Goal: Navigation & Orientation: Find specific page/section

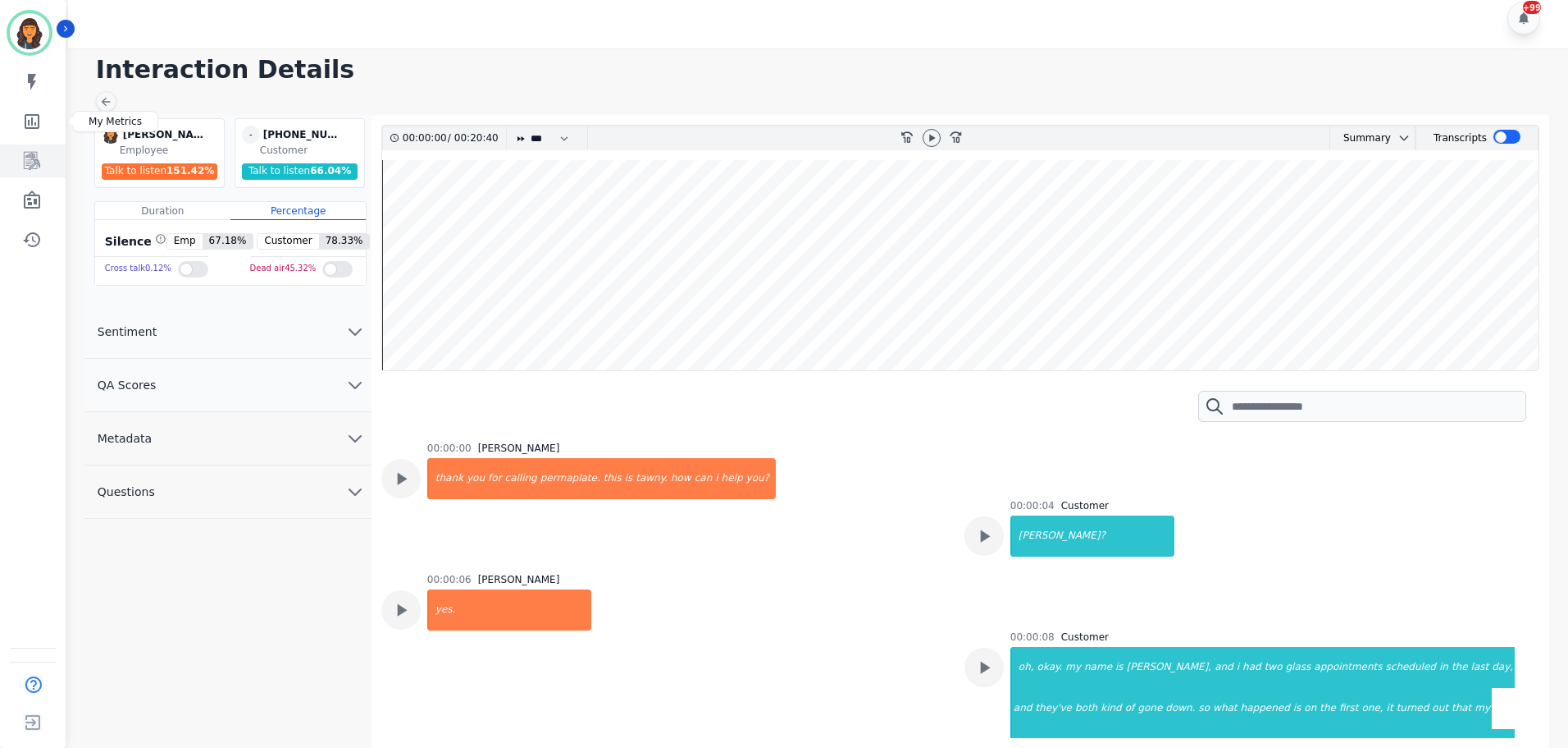
scroll to position [16328, 0]
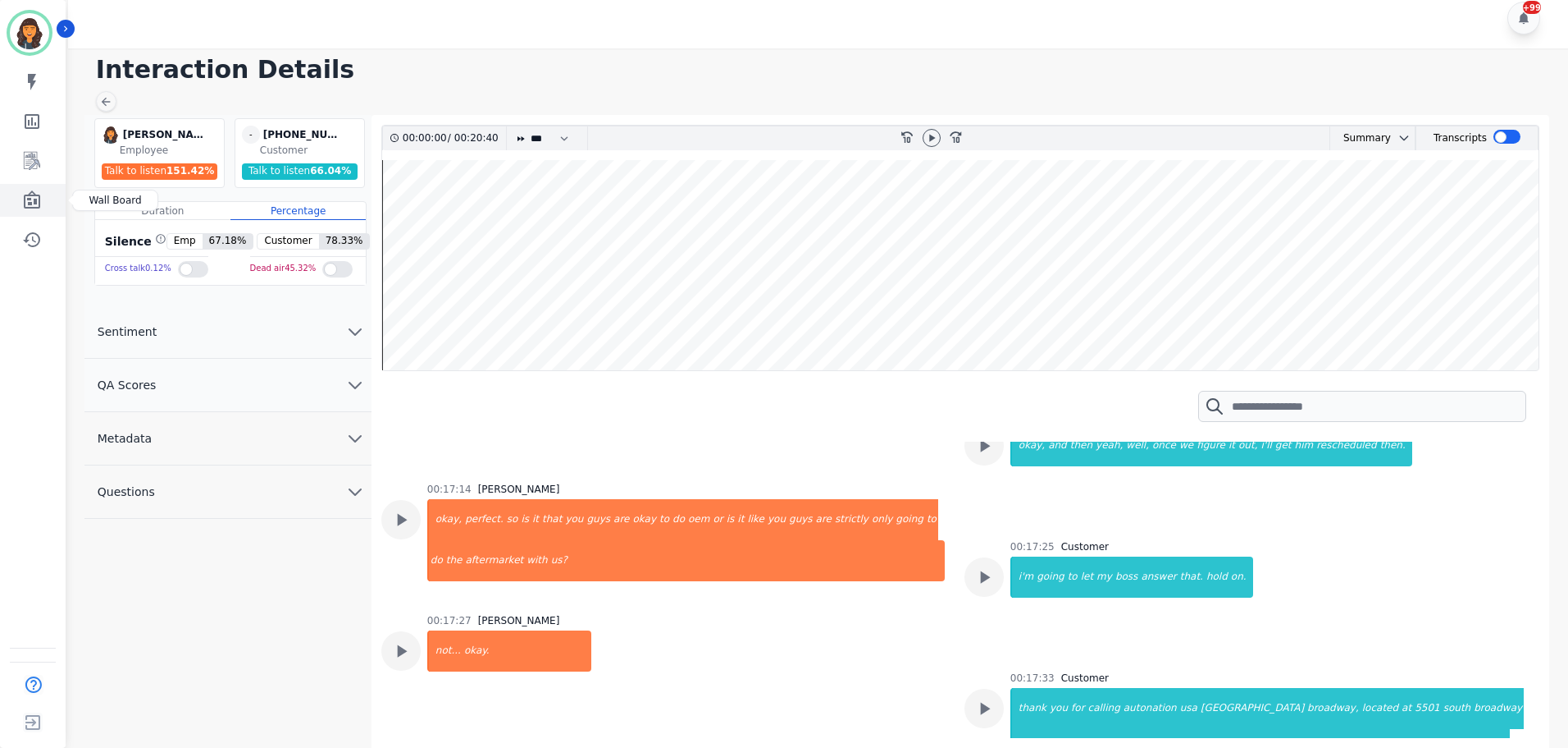
click at [34, 198] on icon "Sidebar" at bounding box center [32, 200] width 19 height 19
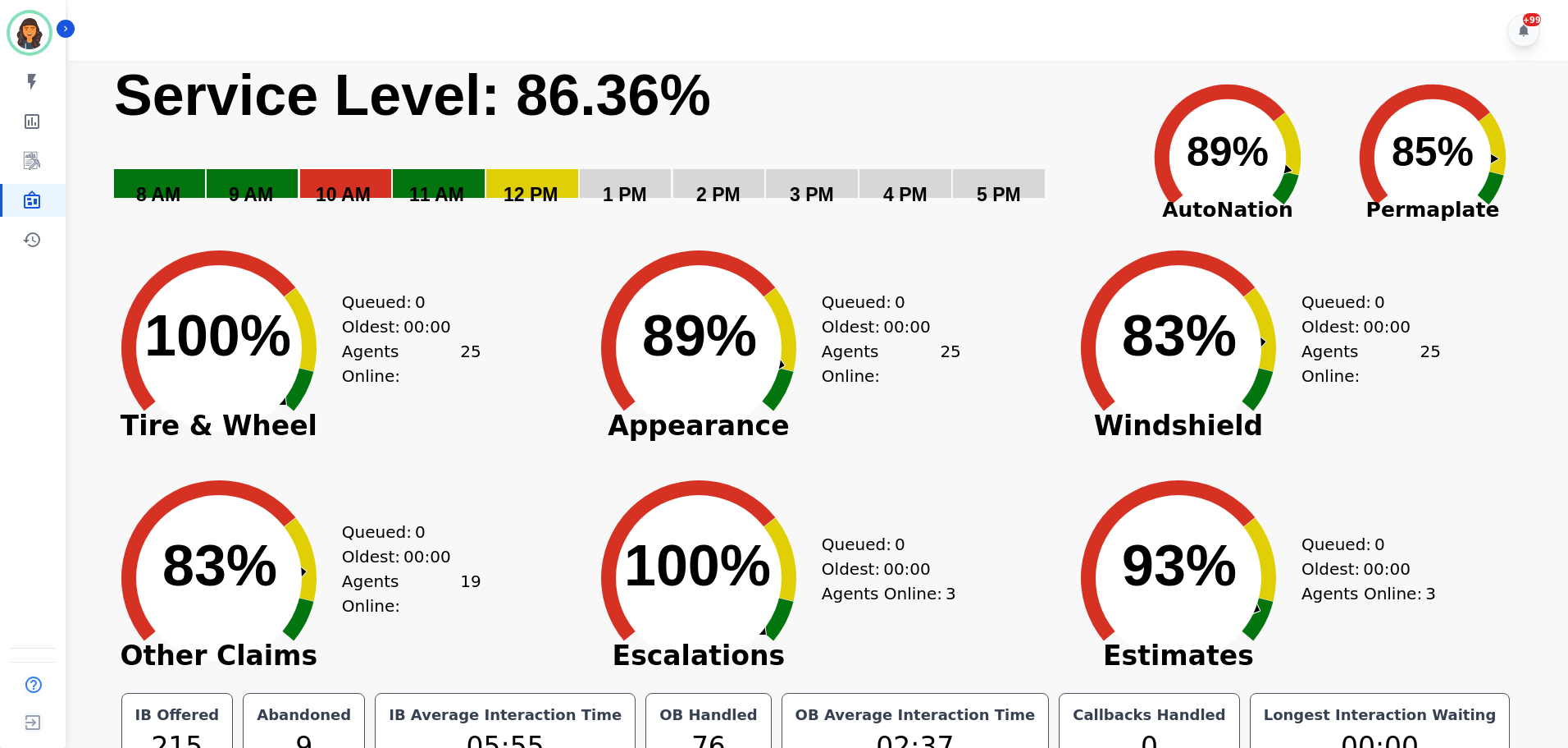
scroll to position [37, 0]
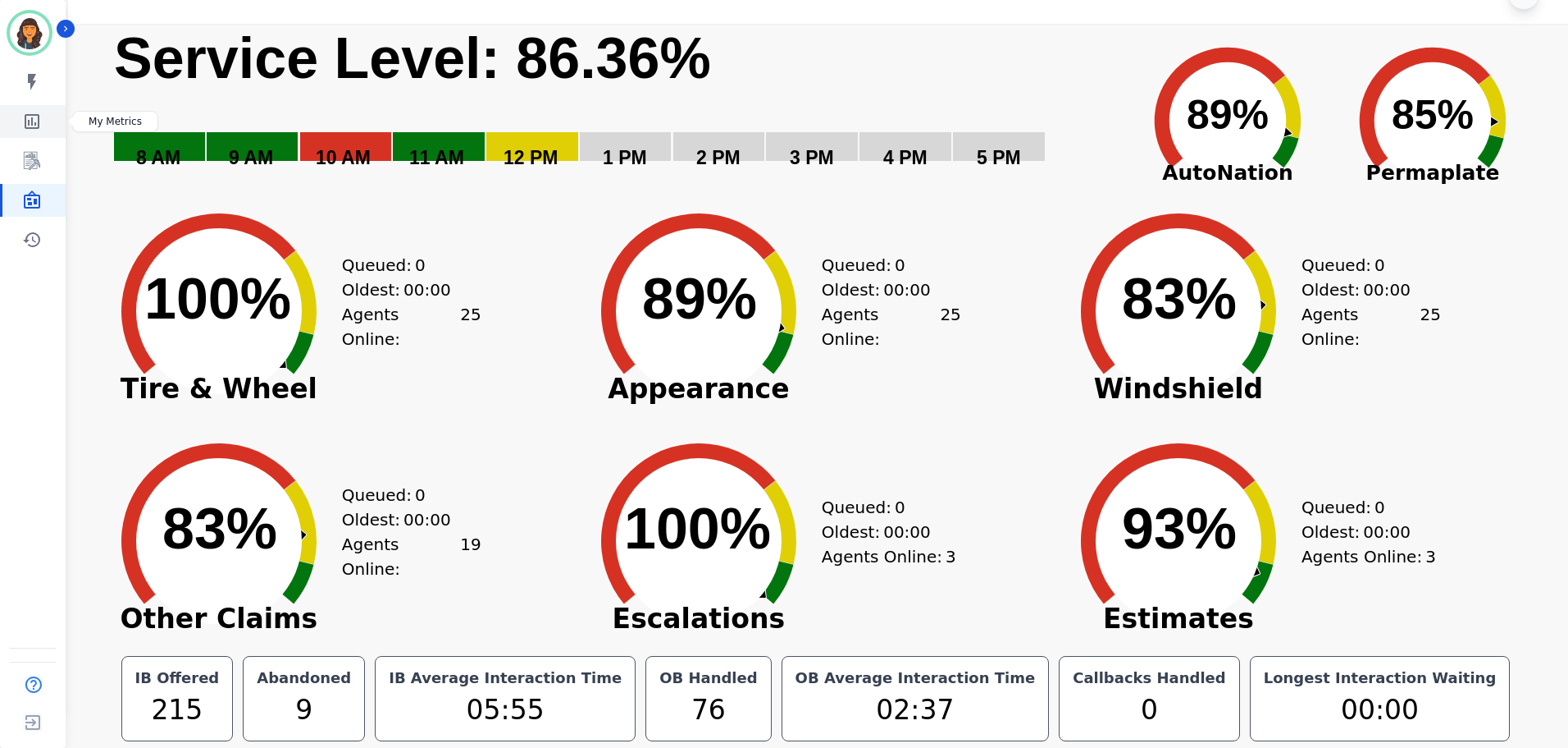
click at [28, 115] on icon "Sidebar" at bounding box center [31, 121] width 15 height 15
